Goal: Information Seeking & Learning: Learn about a topic

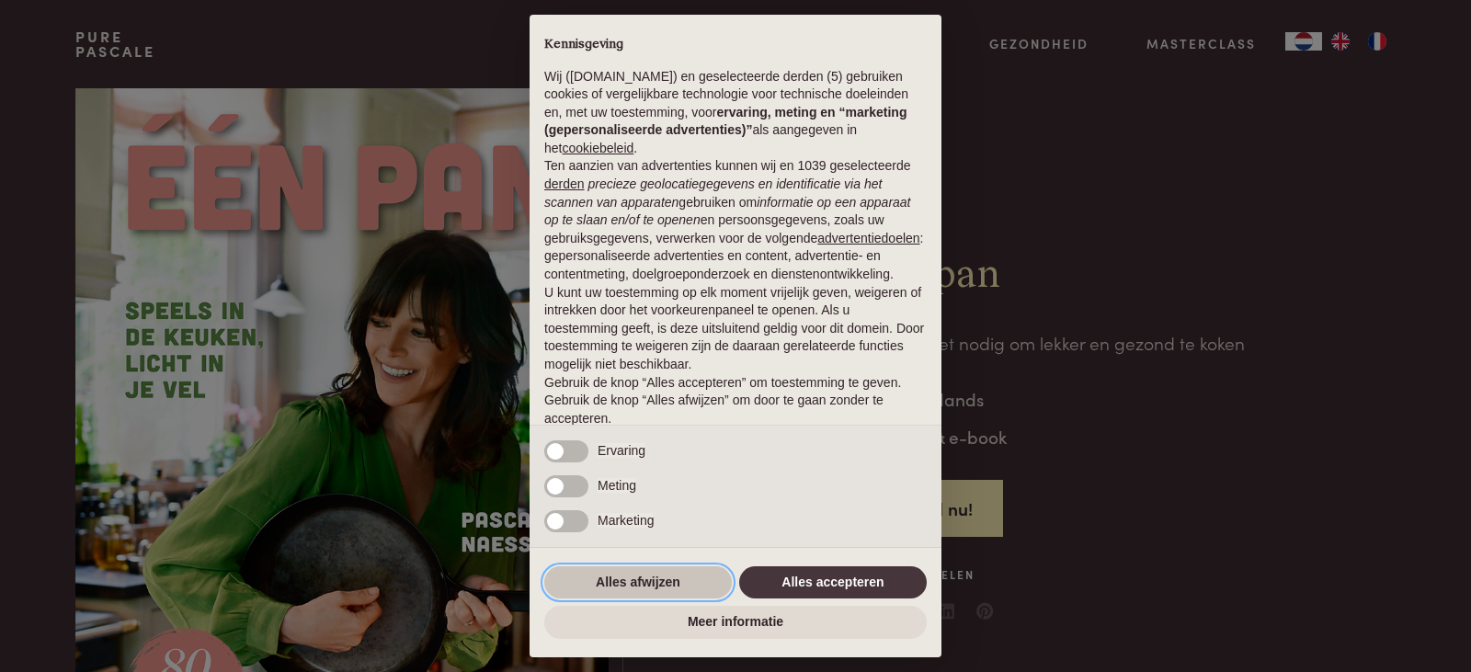
click at [666, 581] on button "Alles afwijzen" at bounding box center [638, 583] width 188 height 33
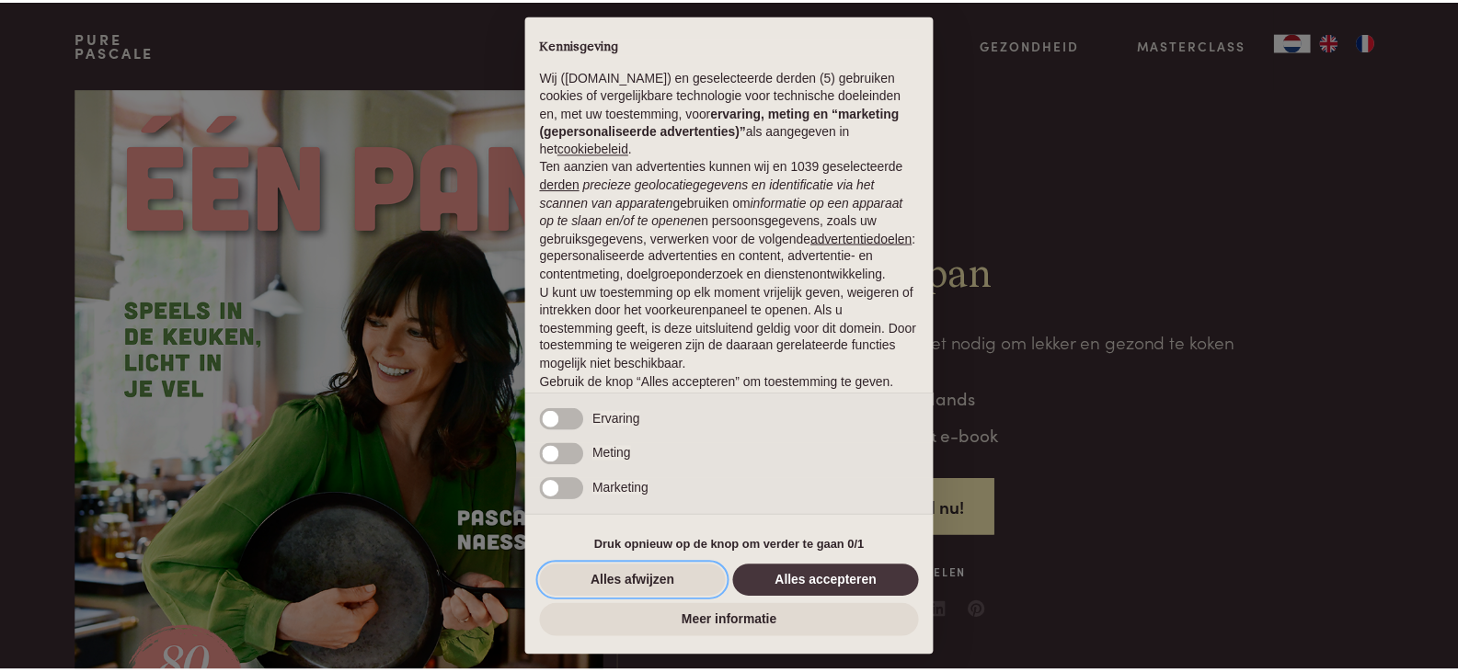
scroll to position [67, 0]
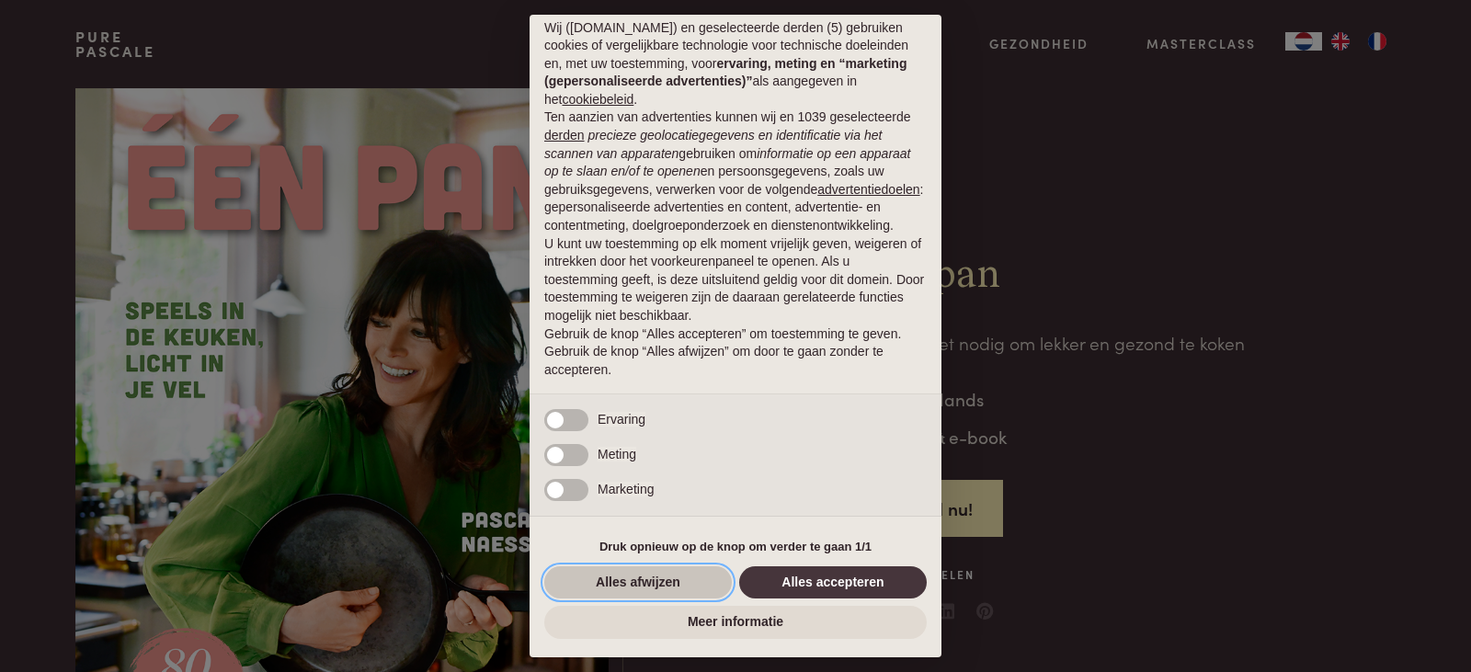
click at [616, 581] on button "Alles afwijzen" at bounding box center [638, 583] width 188 height 33
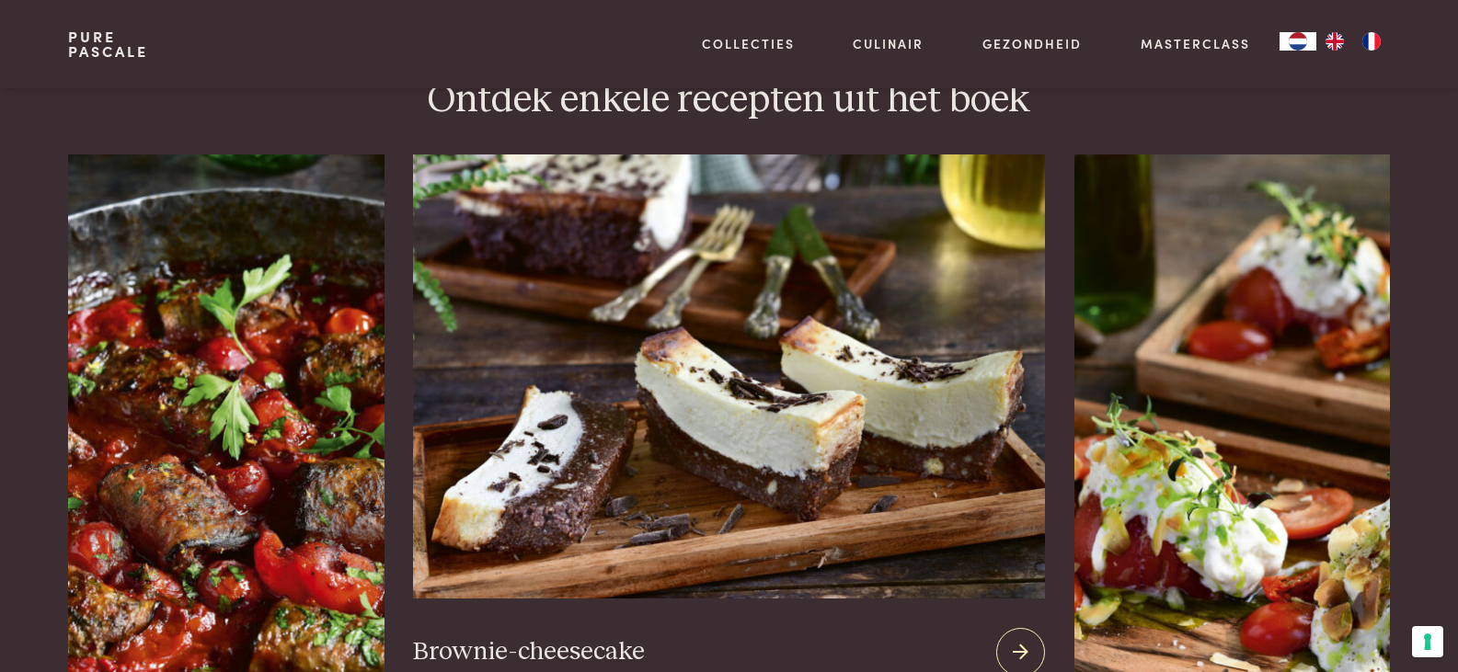
scroll to position [2483, 0]
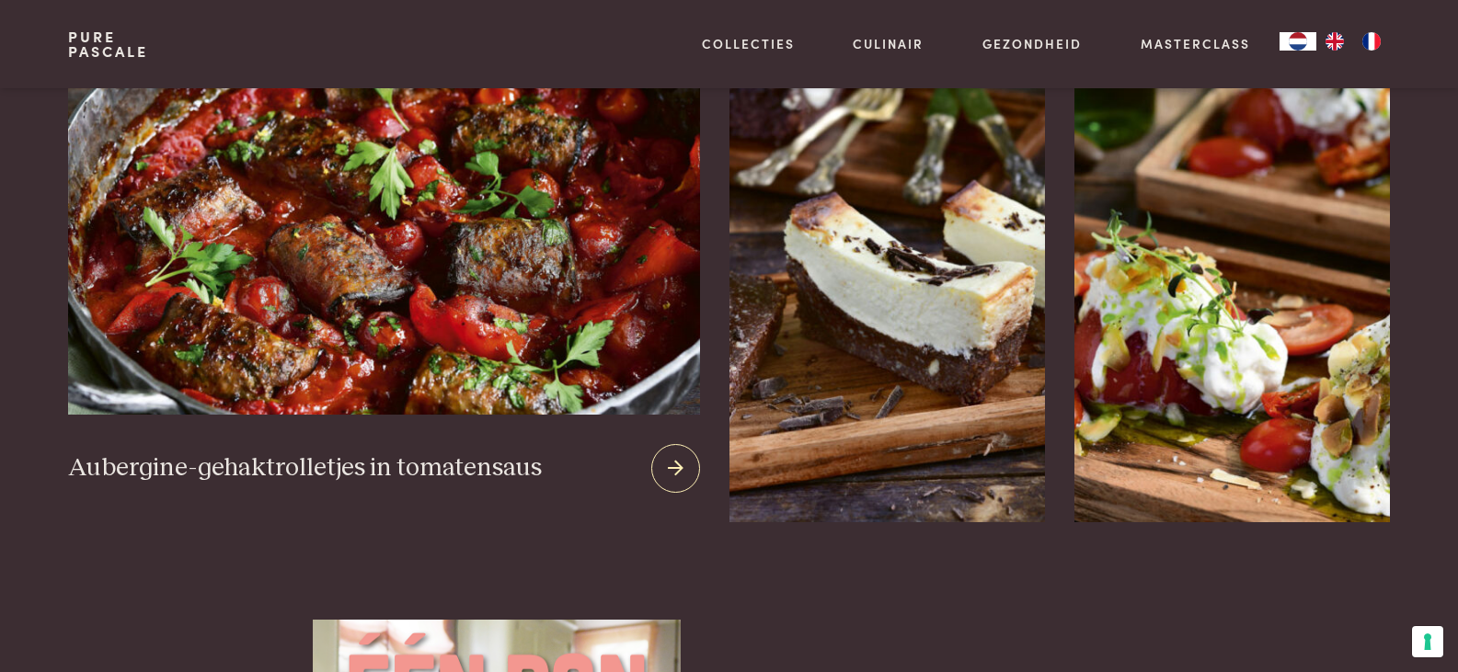
click at [350, 238] on img at bounding box center [383, 193] width 631 height 444
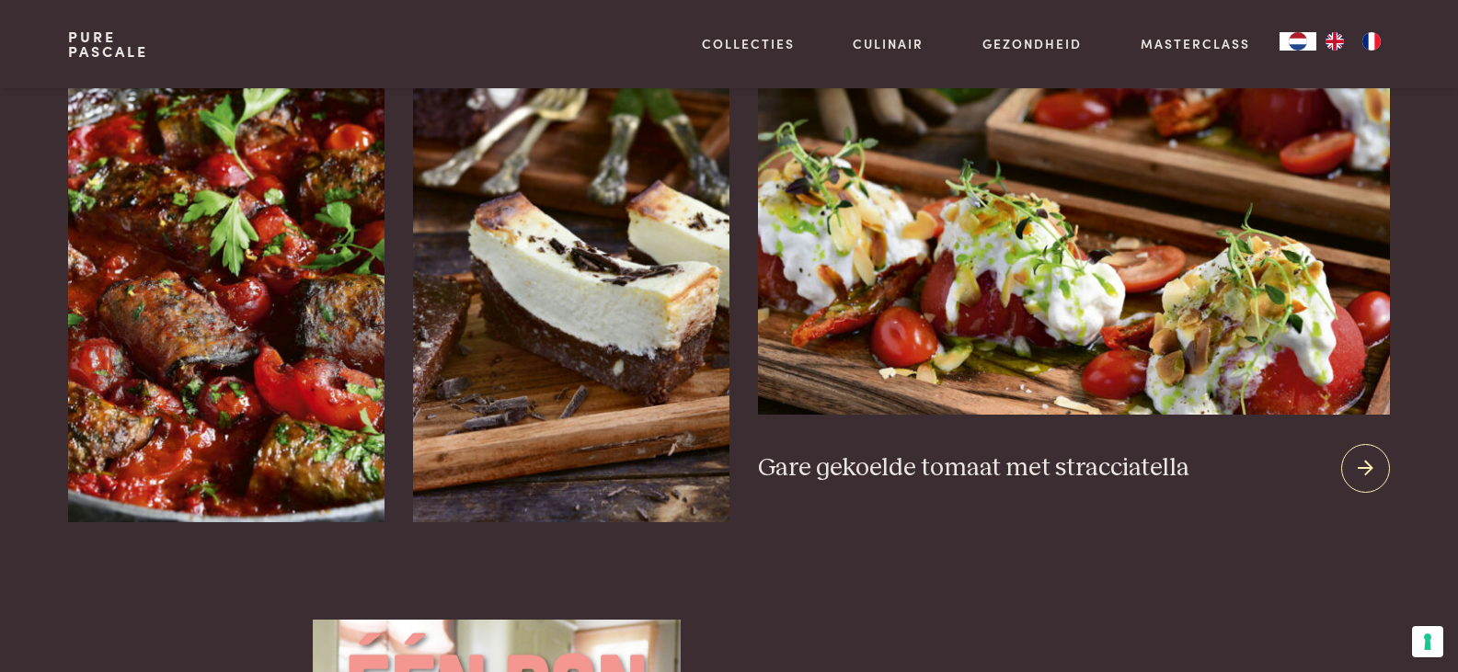
click at [1369, 455] on icon at bounding box center [1365, 468] width 16 height 27
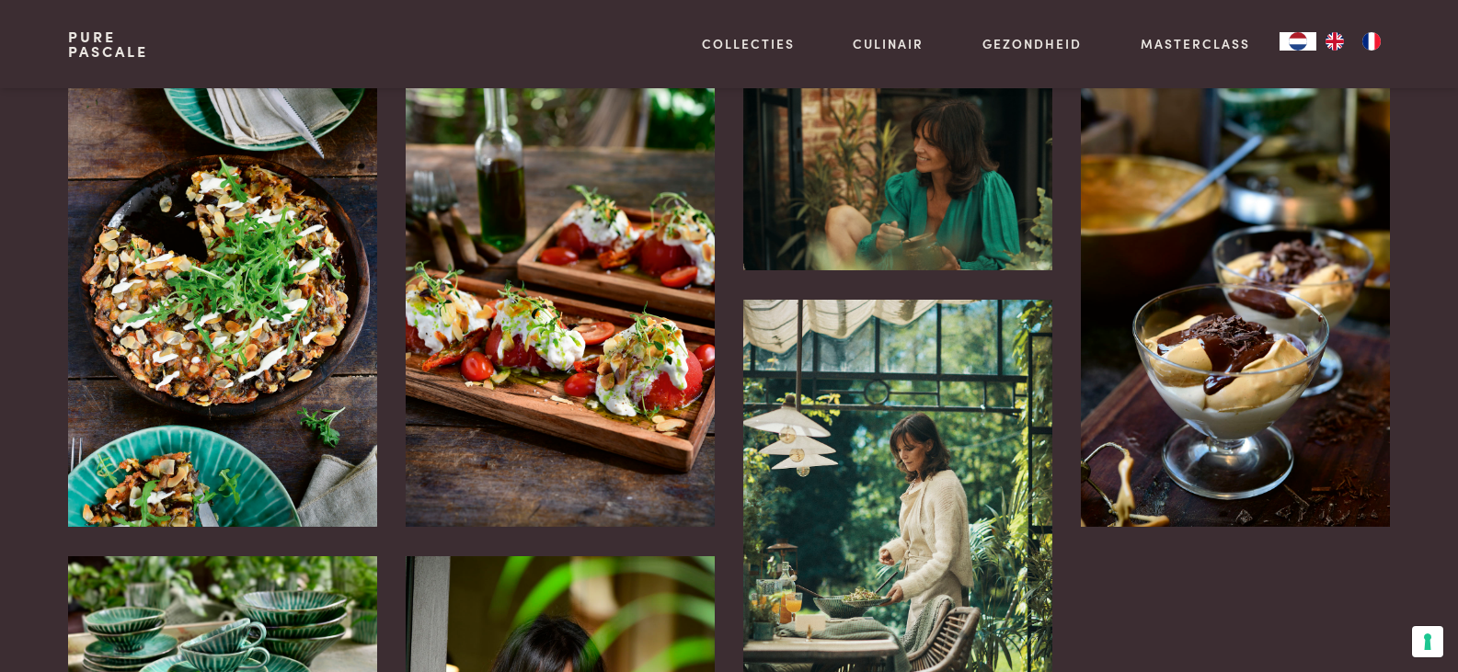
scroll to position [3679, 0]
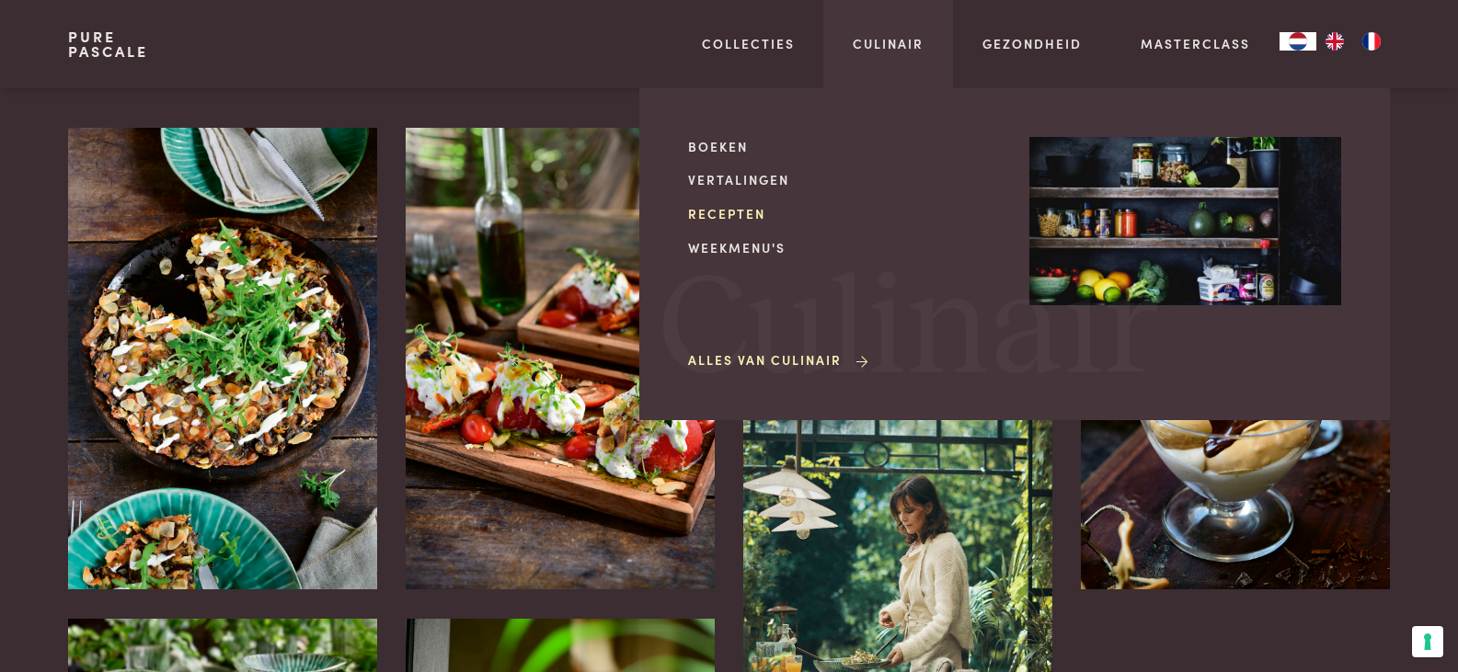
click at [722, 214] on link "Recepten" at bounding box center [844, 213] width 312 height 19
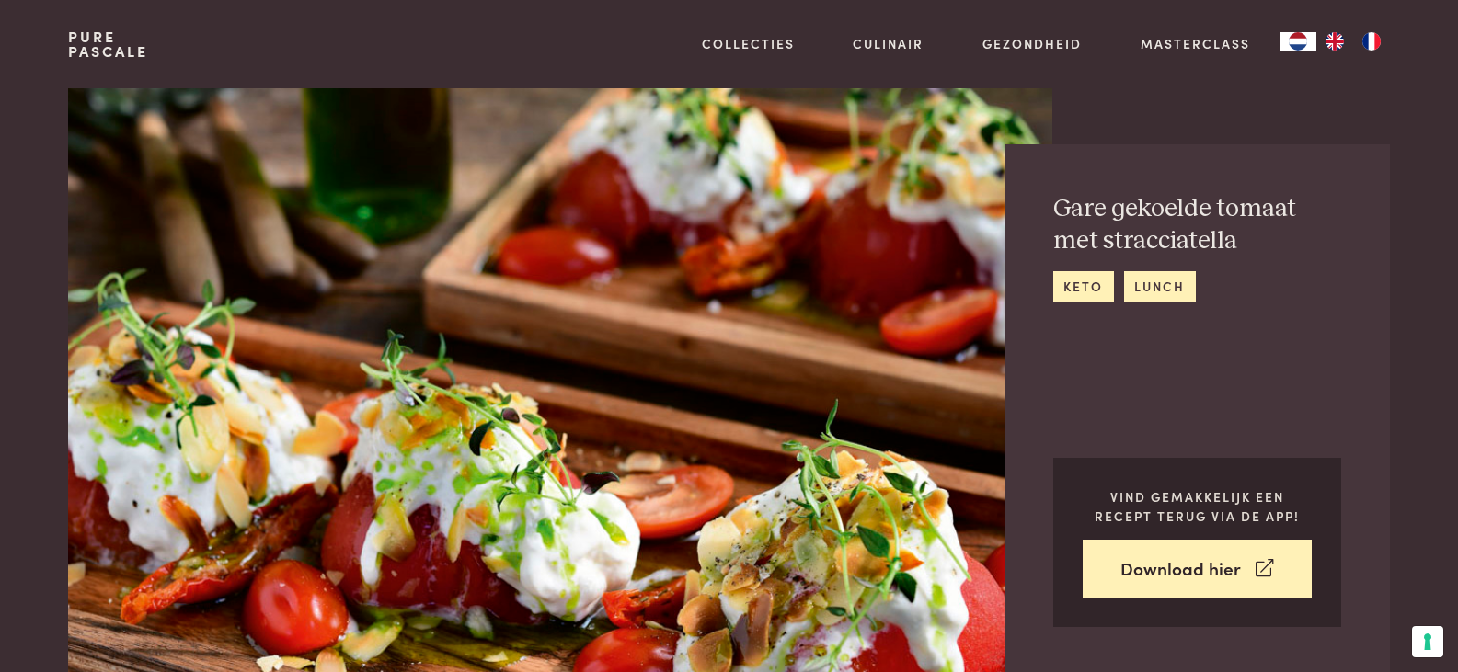
click at [1372, 445] on div "Gare gekoelde tomaat met stracciatella keto lunch Vind gemakkelijk een recept t…" at bounding box center [1196, 410] width 385 height 532
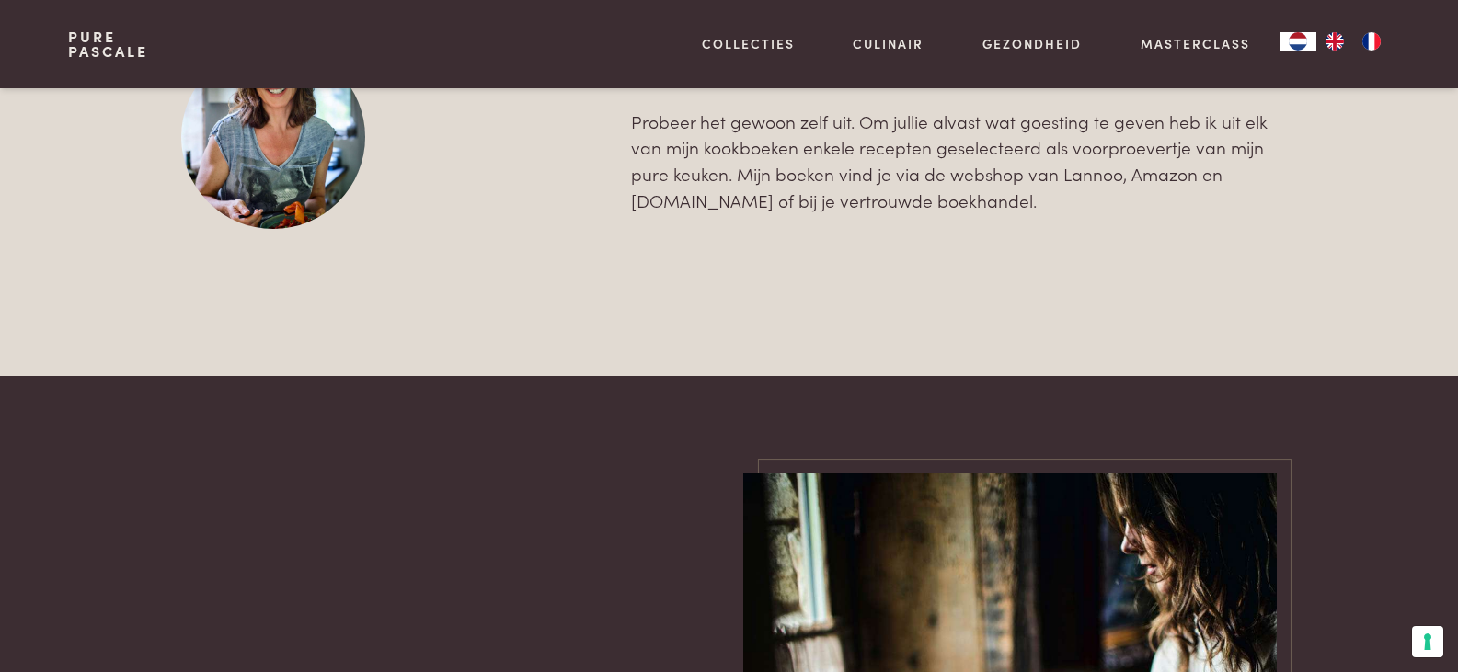
scroll to position [6254, 0]
